Goal: Task Accomplishment & Management: Complete application form

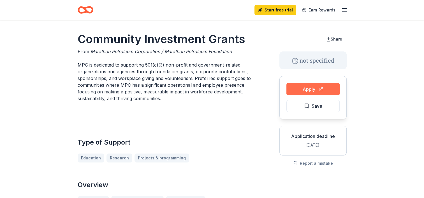
click at [316, 89] on button "Apply" at bounding box center [312, 89] width 53 height 12
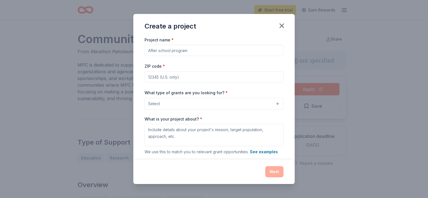
click at [224, 52] on input "Project name *" at bounding box center [214, 50] width 139 height 11
click at [237, 49] on input "Project name *" at bounding box center [214, 50] width 139 height 11
type input "E"
type input "Advance Employment & Training"
click at [192, 79] on input "ZIP code *" at bounding box center [214, 76] width 139 height 11
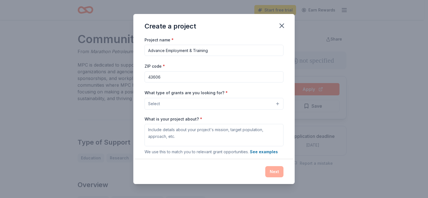
type input "43606"
click at [187, 104] on button "Select" at bounding box center [214, 104] width 139 height 12
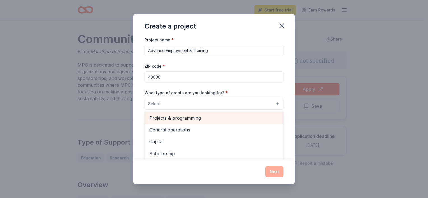
click at [195, 118] on span "Projects & programming" at bounding box center [213, 118] width 129 height 7
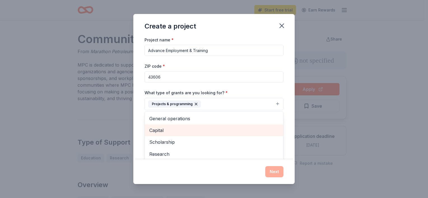
click at [165, 129] on span "Capital" at bounding box center [213, 130] width 129 height 7
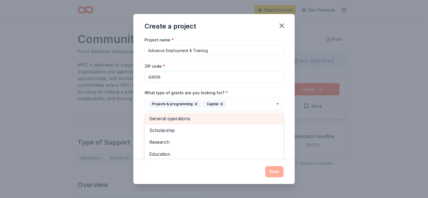
click at [197, 118] on span "General operations" at bounding box center [213, 118] width 129 height 7
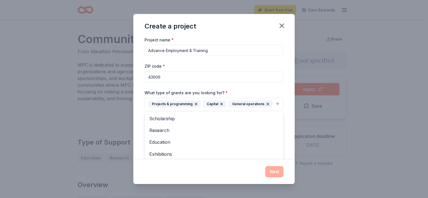
click at [281, 137] on div "Project name * Advance Employment & Training ZIP code * 43606 What type of gran…" at bounding box center [213, 97] width 161 height 123
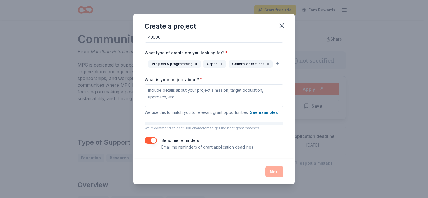
scroll to position [49, 0]
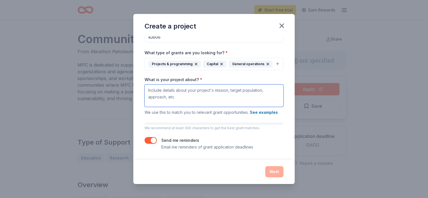
click at [203, 92] on textarea "What is your project about? *" at bounding box center [214, 96] width 139 height 22
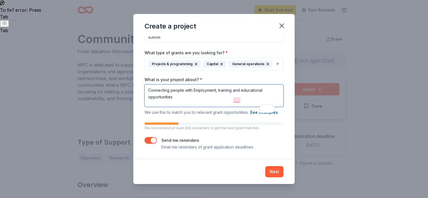
click at [247, 101] on textarea "Connecting people with Employment, training and educational opportunities" at bounding box center [214, 96] width 139 height 22
click at [241, 90] on textarea "Connecting people with Employment, training and educational opportunities" at bounding box center [214, 96] width 139 height 22
type textarea "Connecting people with Employment, training, and educational opportunities"
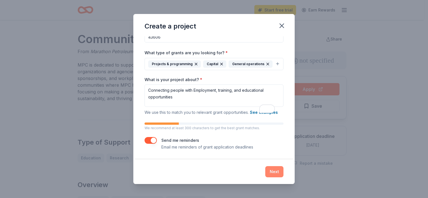
click at [276, 172] on button "Next" at bounding box center [274, 171] width 18 height 11
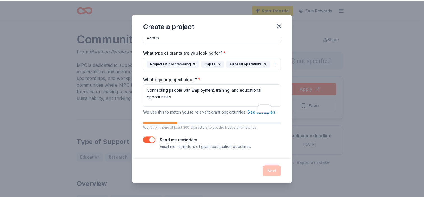
scroll to position [0, 0]
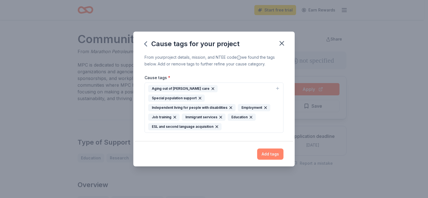
click at [266, 149] on button "Add tags" at bounding box center [270, 154] width 26 height 11
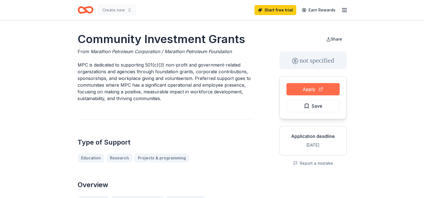
click at [319, 87] on button "Apply" at bounding box center [312, 89] width 53 height 12
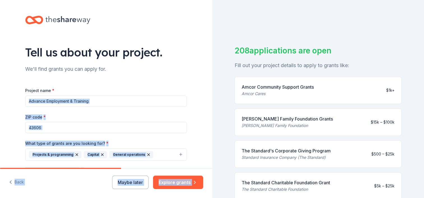
drag, startPoint x: 207, startPoint y: 74, endPoint x: 212, endPoint y: 123, distance: 49.0
click at [212, 123] on div "Tell us about your project. We'll find grants you can apply for. Project name *…" at bounding box center [212, 99] width 424 height 198
drag, startPoint x: 212, startPoint y: 123, endPoint x: 195, endPoint y: 114, distance: 18.9
click at [195, 114] on div "Tell us about your project. We'll find grants you can apply for. Project name *…" at bounding box center [106, 134] width 212 height 269
click at [181, 126] on input "43606" at bounding box center [105, 127] width 161 height 11
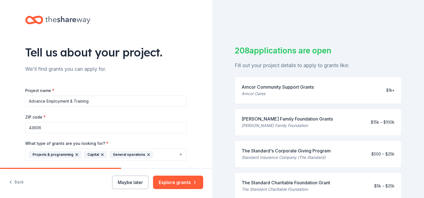
click at [198, 120] on div "Tell us about your project. We'll find grants you can apply for. Project name *…" at bounding box center [106, 134] width 212 height 269
drag, startPoint x: 207, startPoint y: 86, endPoint x: 209, endPoint y: 99, distance: 12.4
click at [209, 99] on div "Tell us about your project. We'll find grants you can apply for. Project name *…" at bounding box center [106, 84] width 212 height 168
drag, startPoint x: 209, startPoint y: 99, endPoint x: 201, endPoint y: 129, distance: 31.5
click at [201, 129] on div "Tell us about your project. We'll find grants you can apply for. Project name *…" at bounding box center [106, 134] width 212 height 269
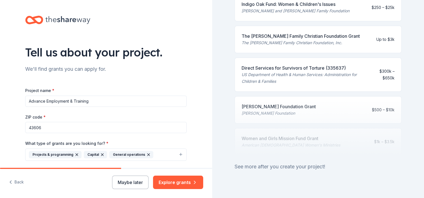
scroll to position [255, 0]
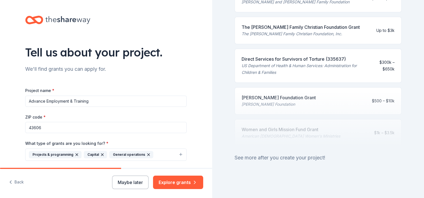
click at [292, 154] on div "See more after you create your project!" at bounding box center [318, 158] width 167 height 9
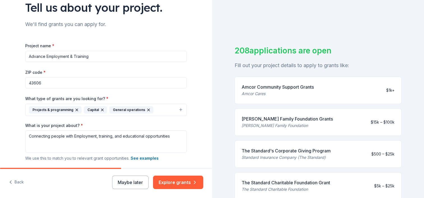
scroll to position [100, 0]
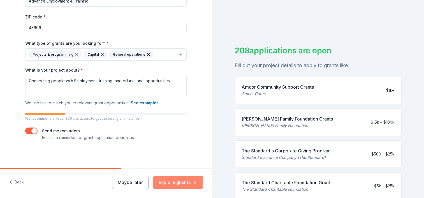
click at [178, 181] on button "Explore grants" at bounding box center [178, 182] width 50 height 13
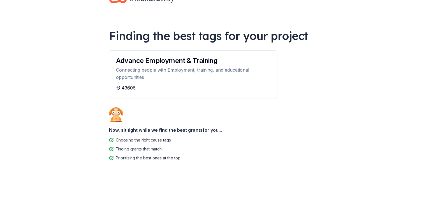
scroll to position [19, 0]
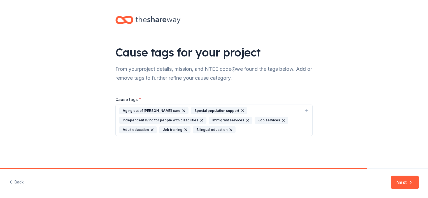
drag, startPoint x: 427, startPoint y: 34, endPoint x: 427, endPoint y: 59, distance: 25.8
click at [424, 59] on html "Cause tags for your project From your project details, mission, and NTEE code w…" at bounding box center [214, 99] width 428 height 198
click at [401, 182] on button "Next" at bounding box center [405, 182] width 28 height 13
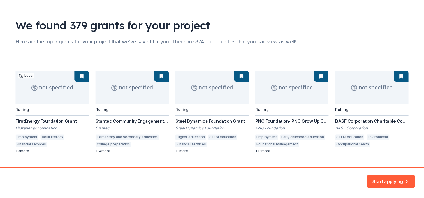
scroll to position [41, 0]
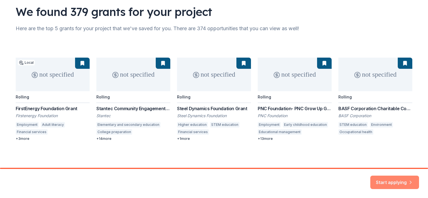
click at [392, 179] on button "Start applying" at bounding box center [395, 179] width 49 height 13
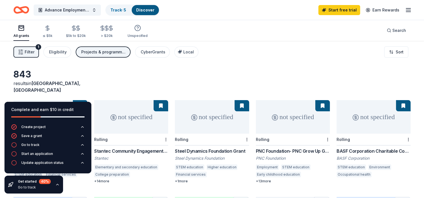
click at [231, 64] on div "843 results in Ottawa Hills, OH not specified Local Rolling FirstEnergy Foundat…" at bounding box center [212, 183] width 424 height 285
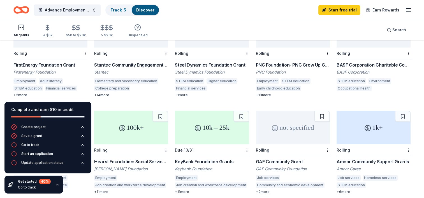
scroll to position [87, 0]
click at [55, 183] on icon "button" at bounding box center [57, 185] width 4 height 4
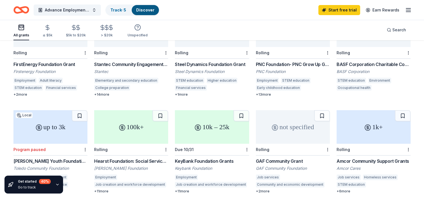
click at [55, 183] on icon "button" at bounding box center [57, 185] width 4 height 4
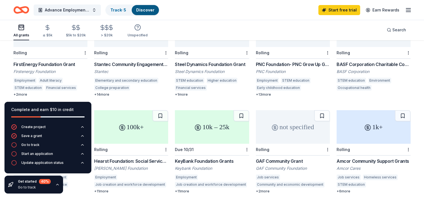
click at [55, 184] on icon "button" at bounding box center [57, 185] width 4 height 4
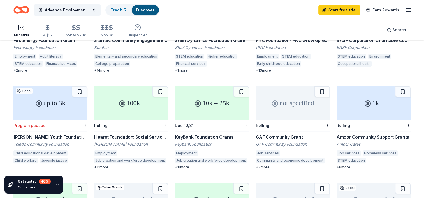
scroll to position [110, 0]
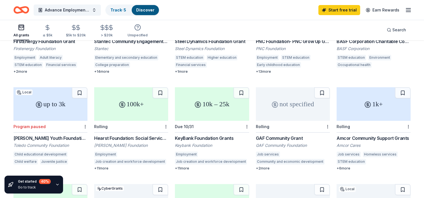
click at [139, 104] on div "100k+" at bounding box center [131, 104] width 74 height 34
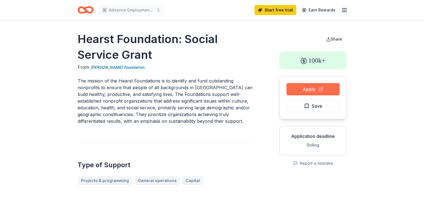
click at [314, 86] on button "Apply" at bounding box center [312, 89] width 53 height 12
click at [309, 85] on button "Apply" at bounding box center [312, 89] width 53 height 12
